Goal: Download file/media

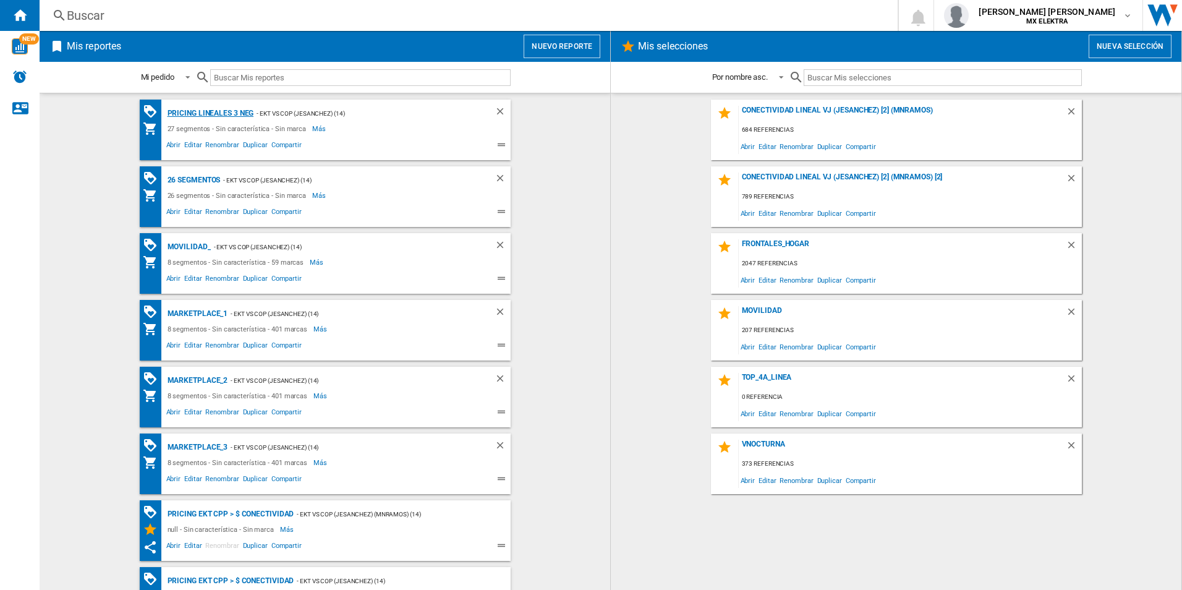
click at [225, 117] on div "Pricing lineales 3 neg" at bounding box center [209, 113] width 90 height 15
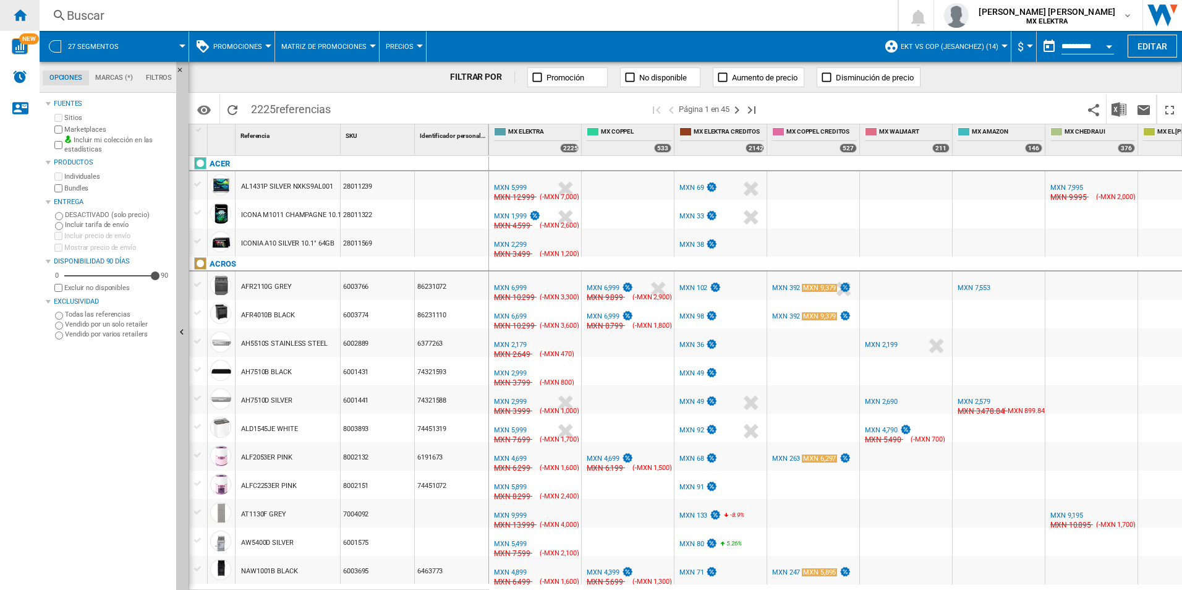
click at [22, 14] on ng-md-icon "Inicio" at bounding box center [19, 14] width 15 height 15
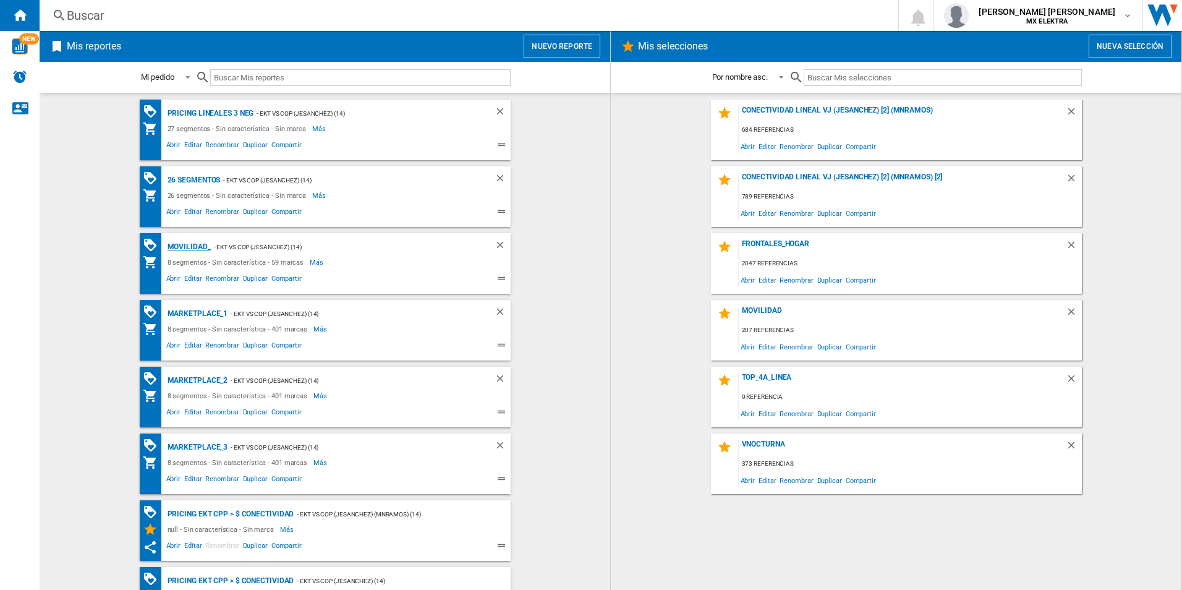
click at [179, 247] on div "MOVILIDAD_" at bounding box center [187, 246] width 46 height 15
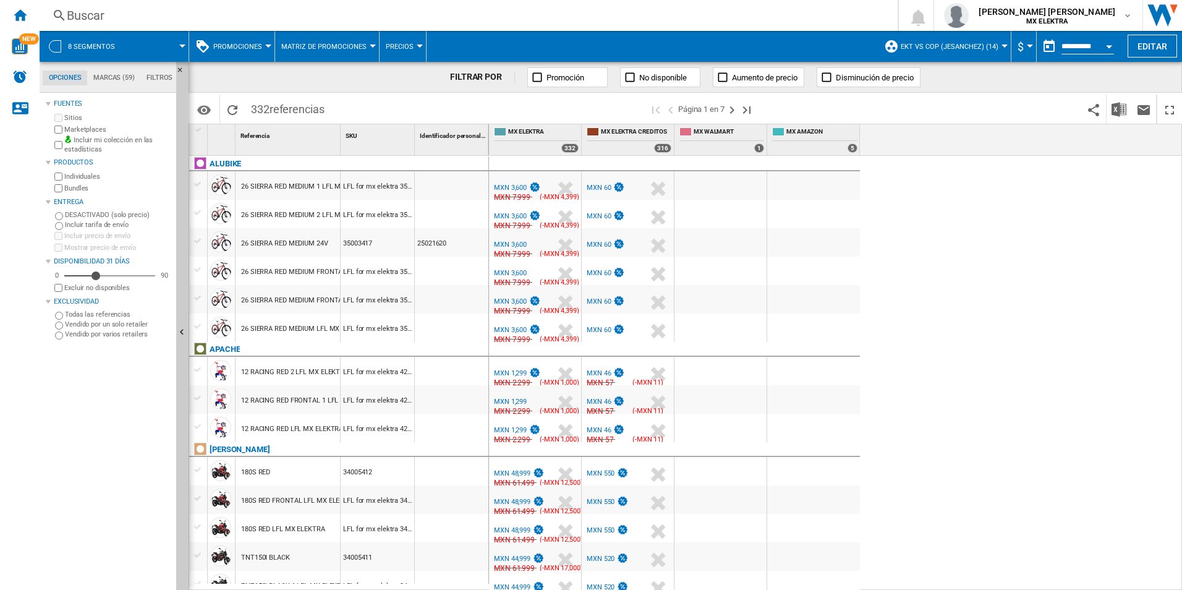
click at [96, 56] on button "8 segmentos" at bounding box center [97, 46] width 59 height 31
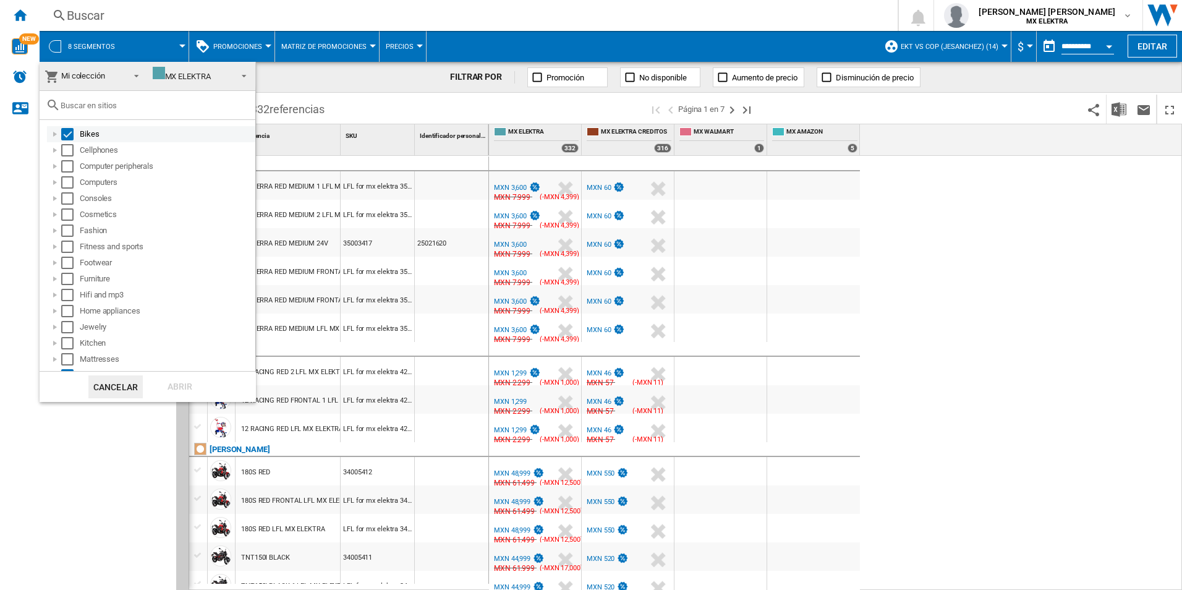
click at [53, 135] on div at bounding box center [55, 134] width 12 height 12
click at [70, 150] on div at bounding box center [68, 150] width 12 height 12
click at [77, 164] on div at bounding box center [82, 166] width 12 height 12
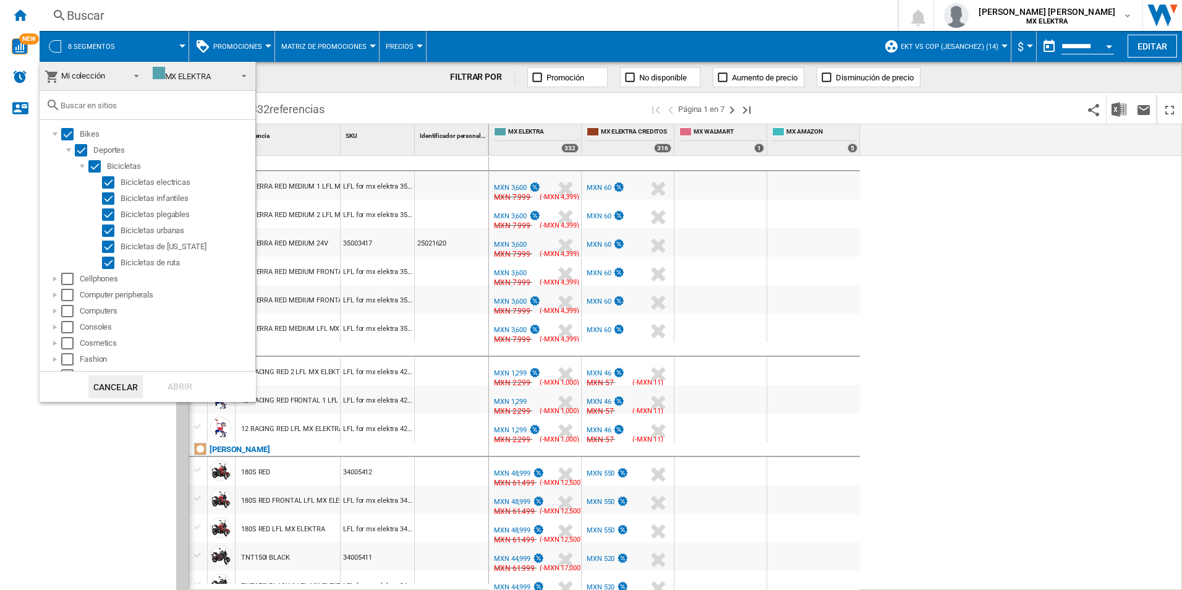
scroll to position [124, 0]
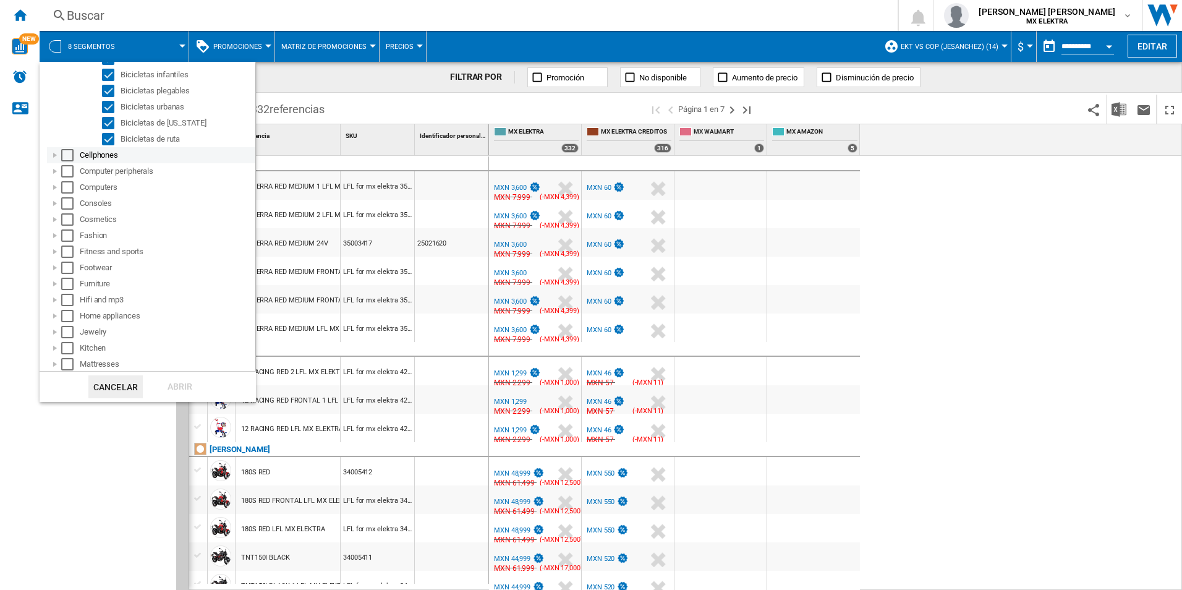
click at [51, 161] on div at bounding box center [55, 155] width 12 height 12
click at [49, 185] on div at bounding box center [55, 187] width 12 height 12
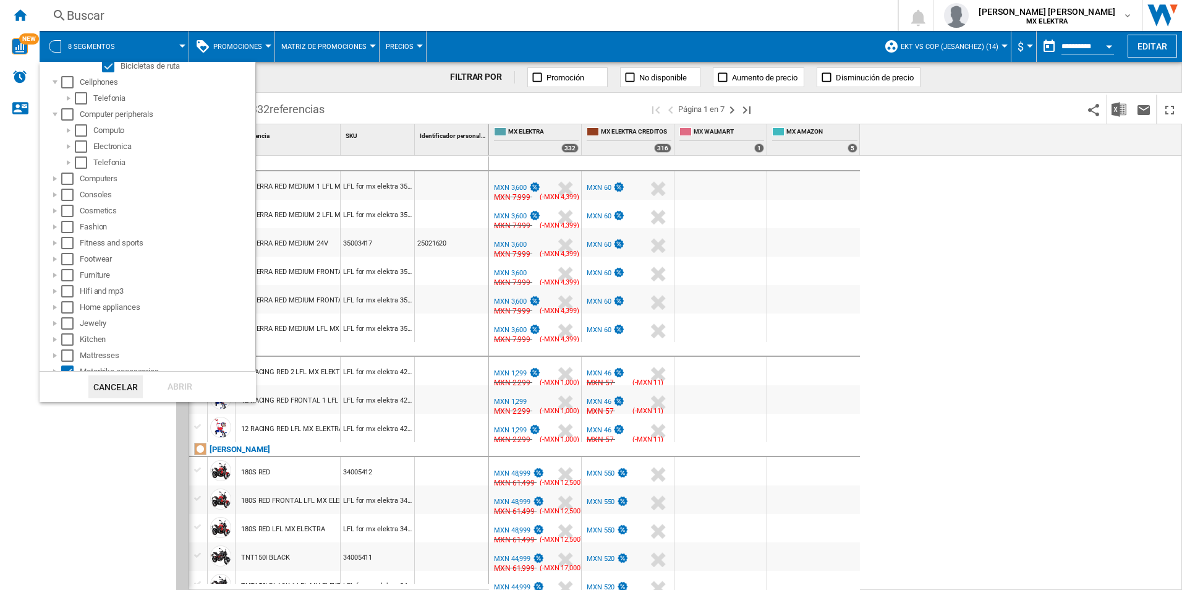
scroll to position [371, 0]
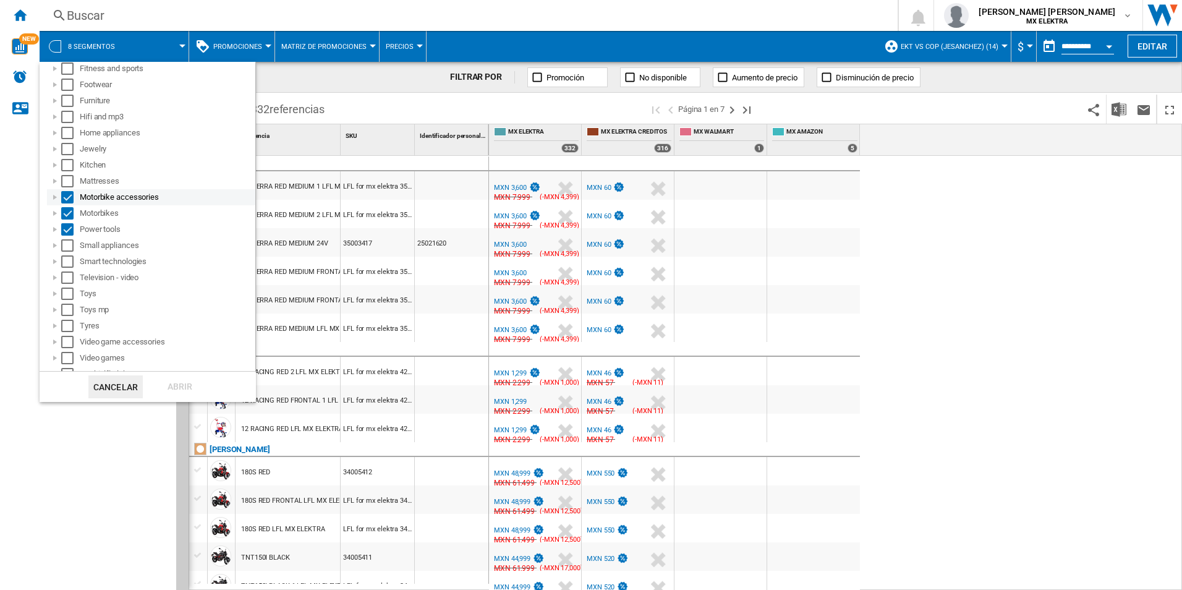
click at [54, 194] on div at bounding box center [55, 197] width 12 height 12
click at [51, 203] on div at bounding box center [55, 202] width 12 height 12
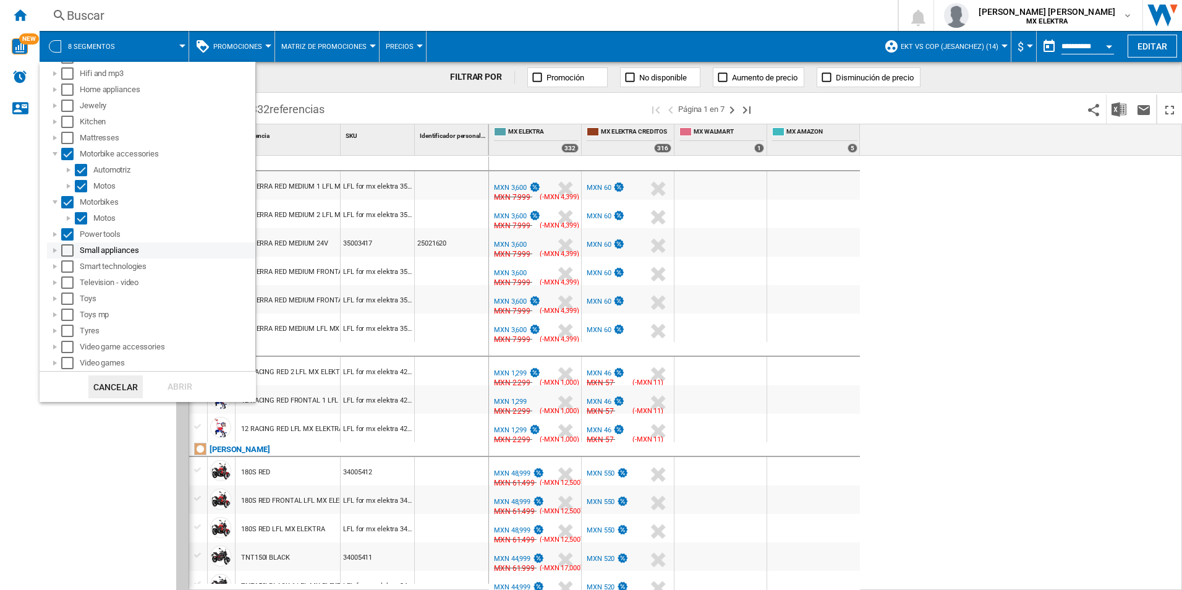
scroll to position [430, 0]
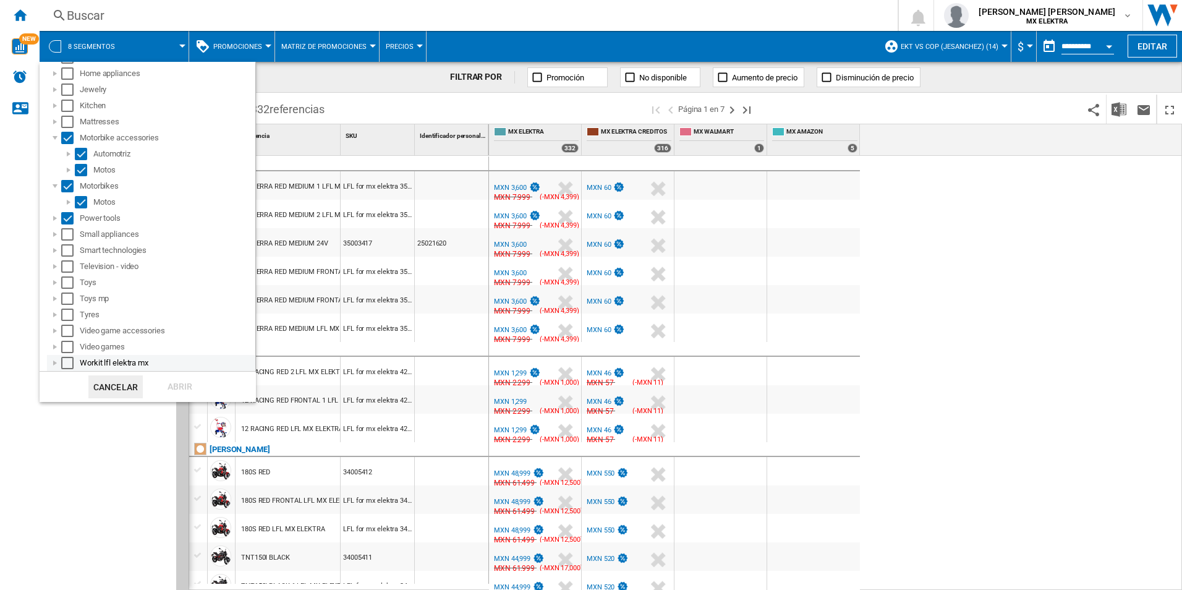
click at [56, 360] on div at bounding box center [55, 363] width 12 height 12
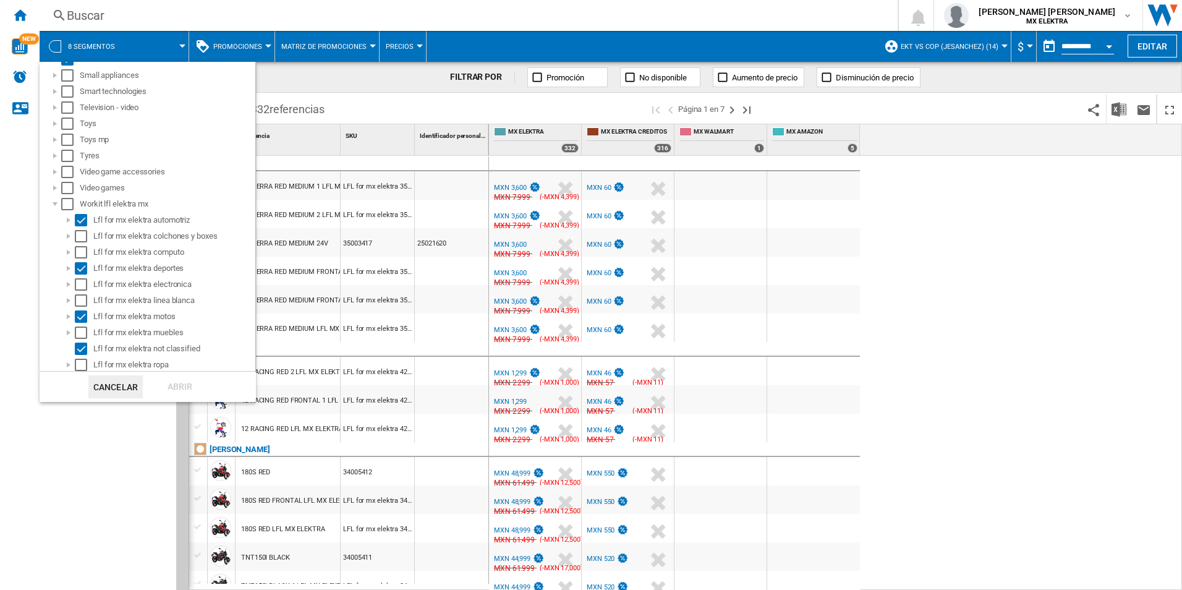
scroll to position [639, 0]
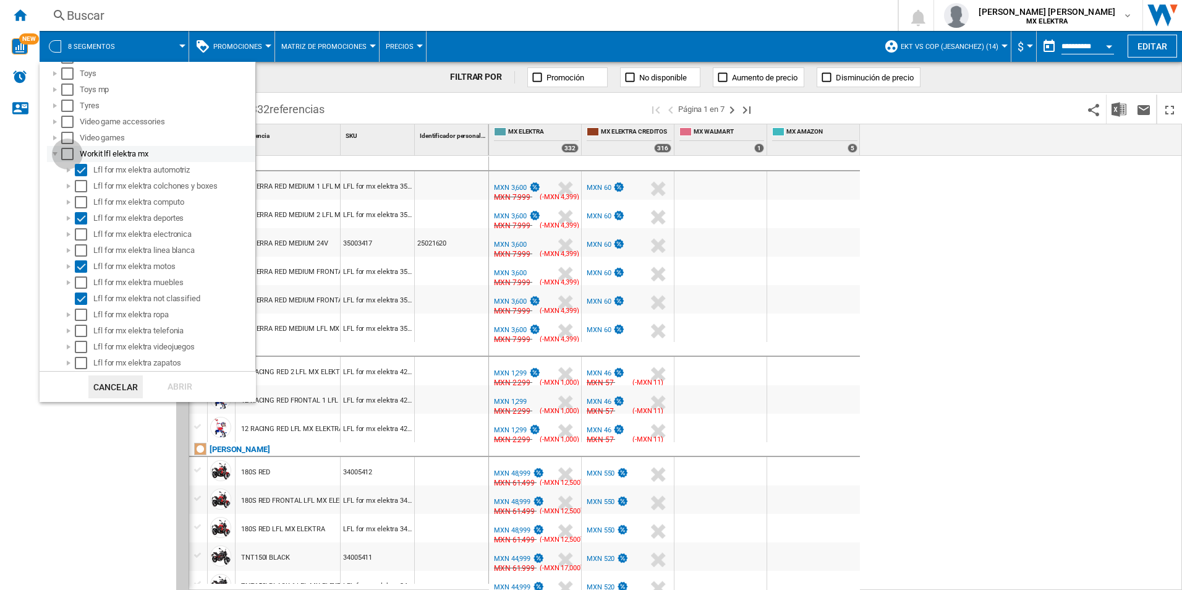
click at [70, 156] on div "Select" at bounding box center [67, 154] width 12 height 12
click at [62, 152] on div "Select" at bounding box center [67, 154] width 12 height 12
click at [117, 380] on button "Cancelar" at bounding box center [115, 386] width 54 height 23
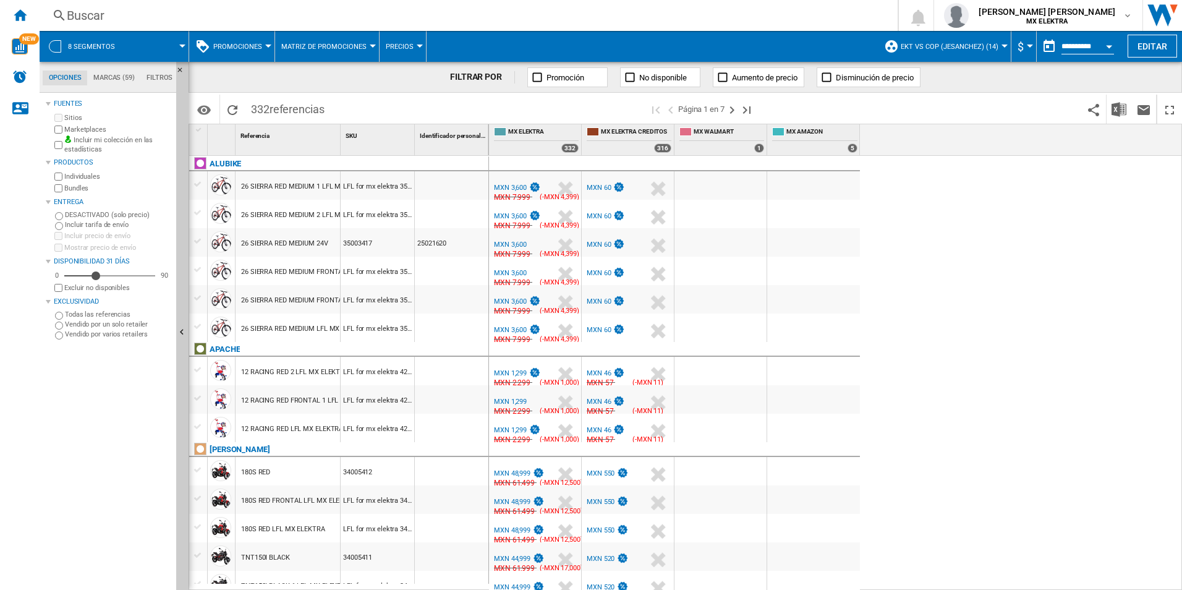
click at [55, 35] on div "8 segmentos" at bounding box center [114, 46] width 137 height 31
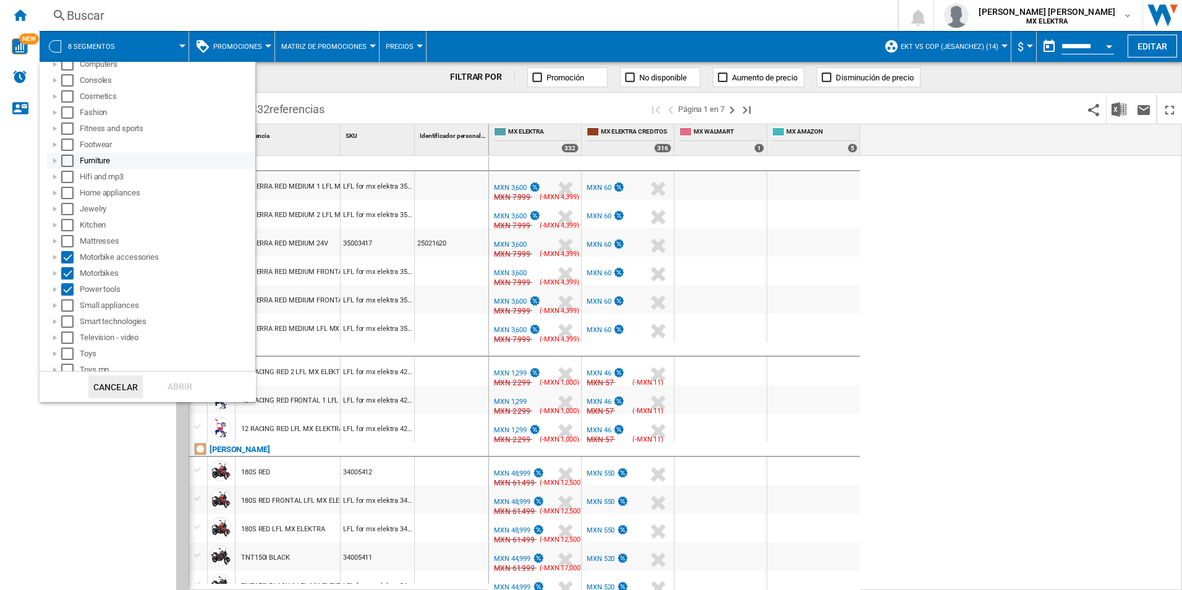
scroll to position [189, 0]
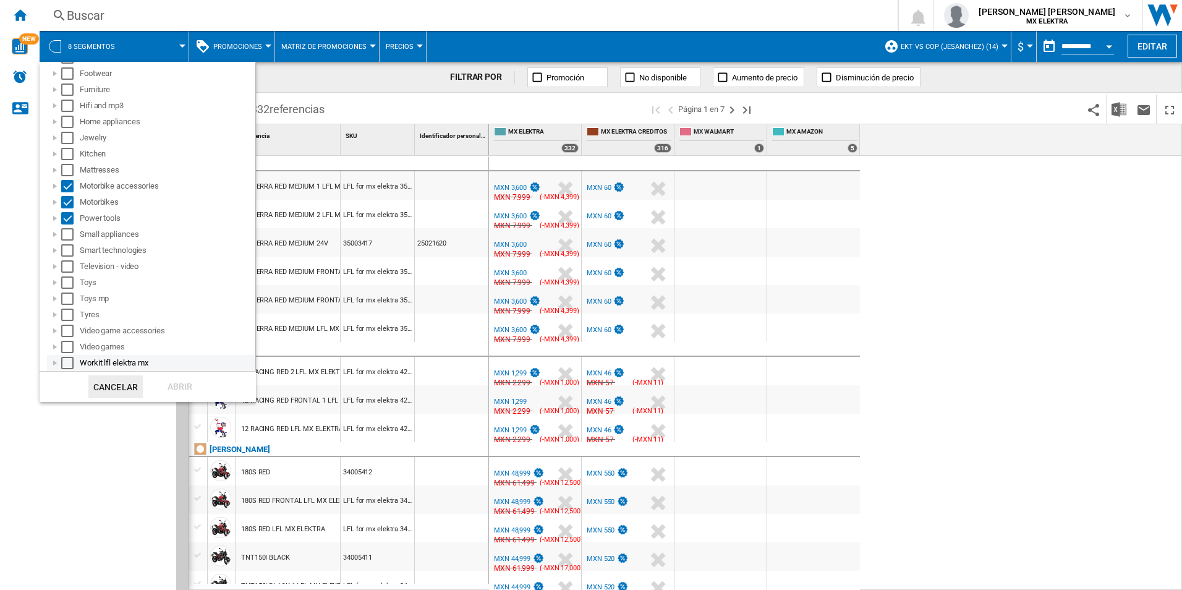
click at [56, 360] on div at bounding box center [55, 363] width 12 height 12
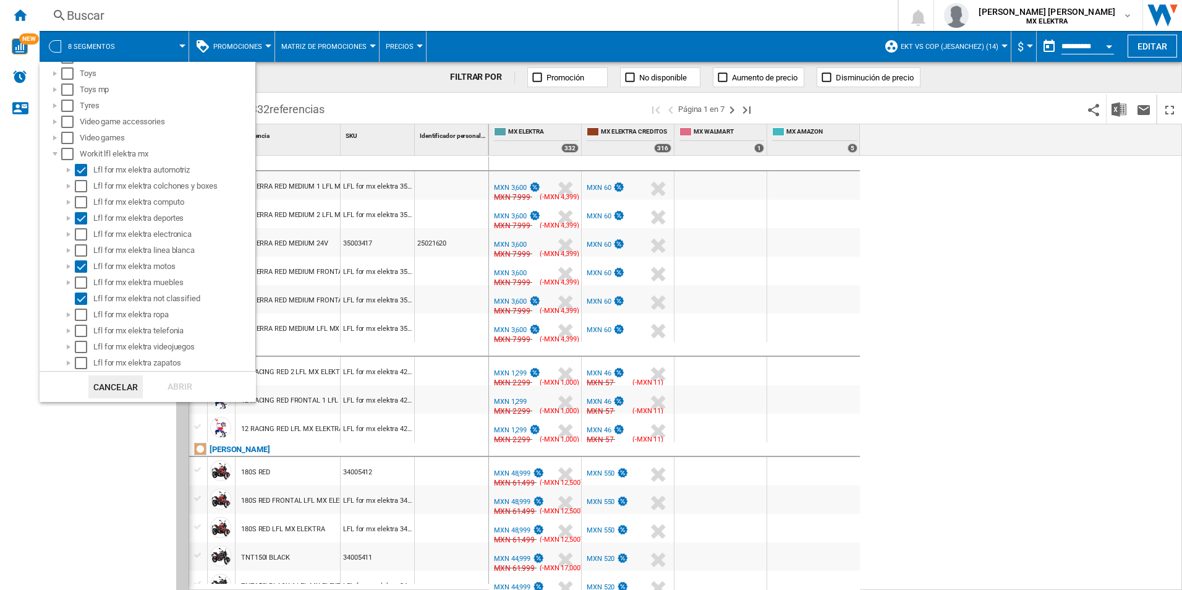
click at [111, 480] on md-backdrop at bounding box center [591, 295] width 1182 height 590
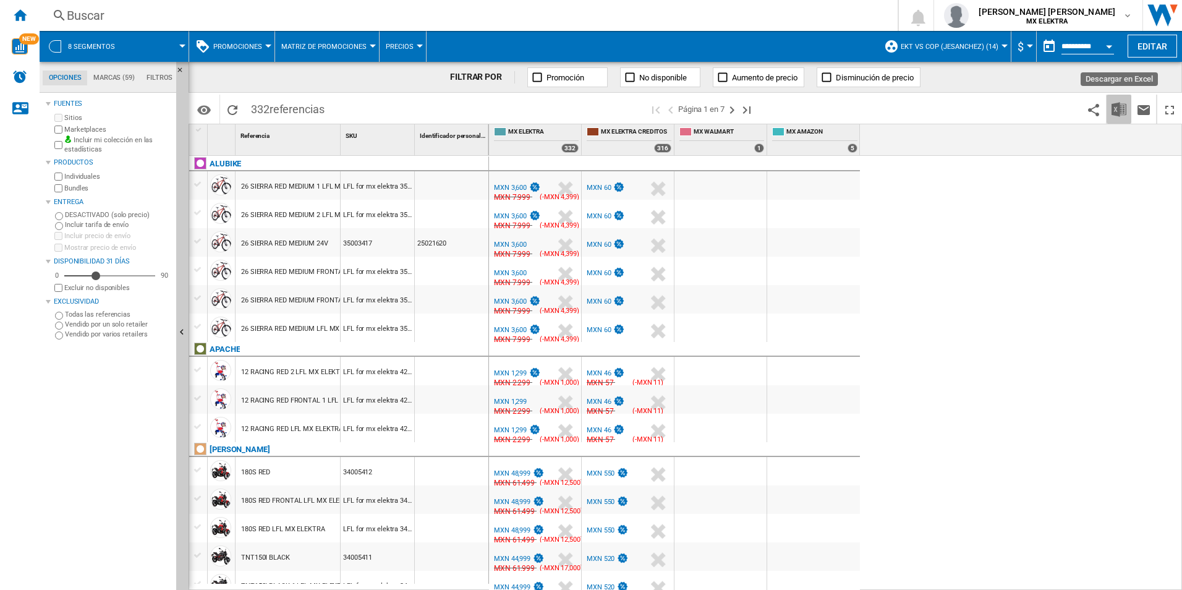
click at [1119, 103] on img "Descargar en Excel" at bounding box center [1119, 109] width 15 height 15
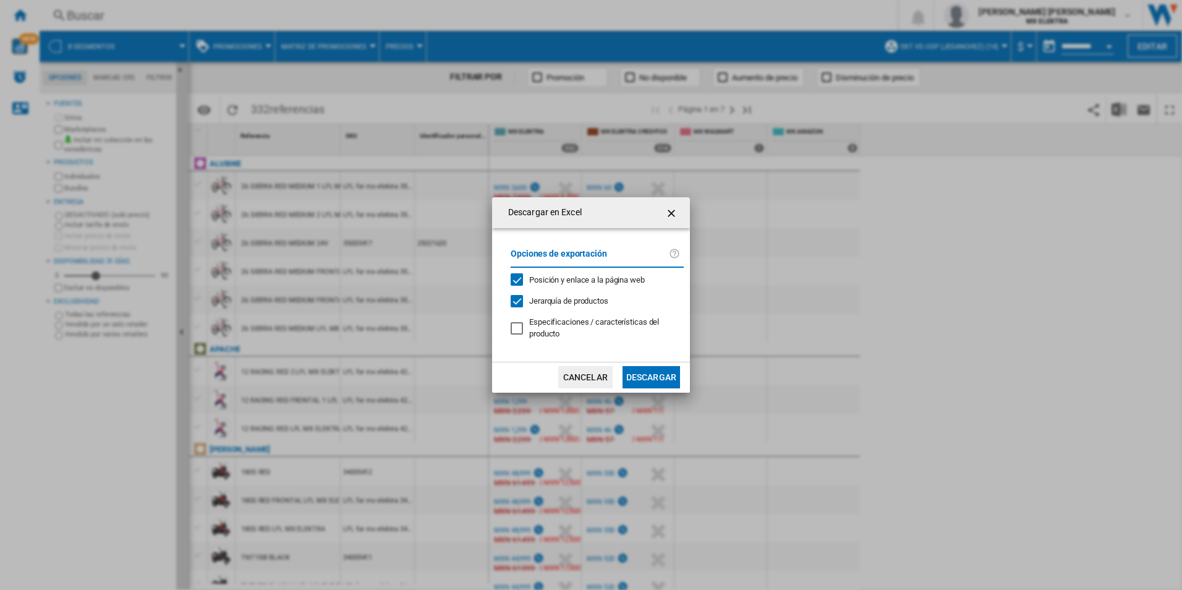
click at [657, 372] on button "Descargar" at bounding box center [652, 377] width 58 height 22
